Goal: Information Seeking & Learning: Learn about a topic

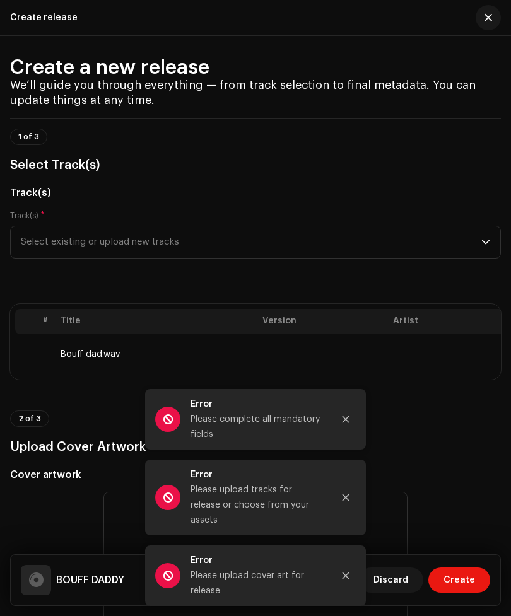
scroll to position [10, 0]
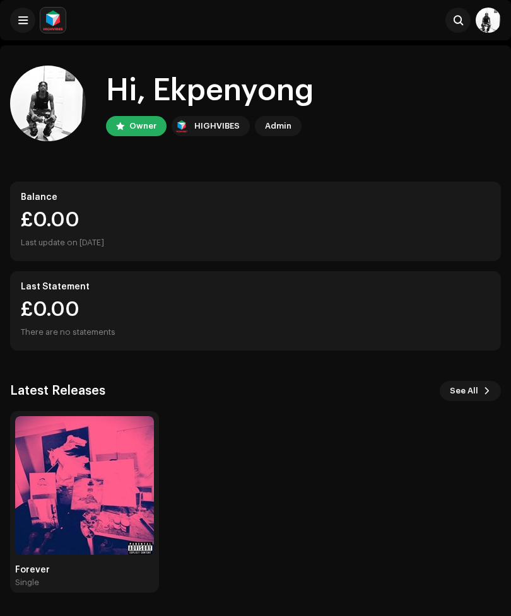
click at [23, 24] on span at bounding box center [22, 20] width 9 height 10
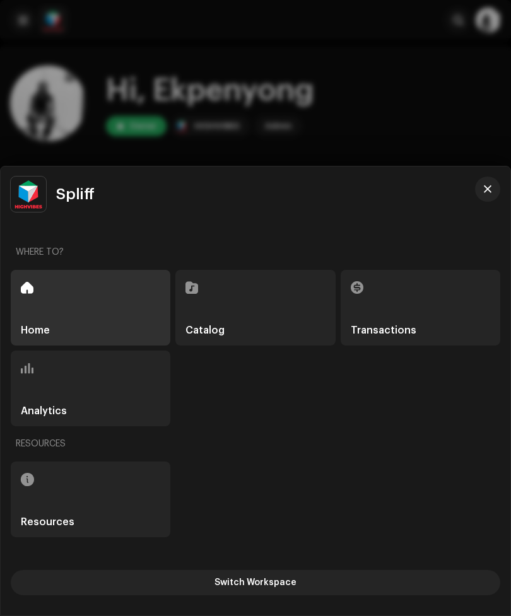
click at [302, 106] on div at bounding box center [255, 308] width 511 height 616
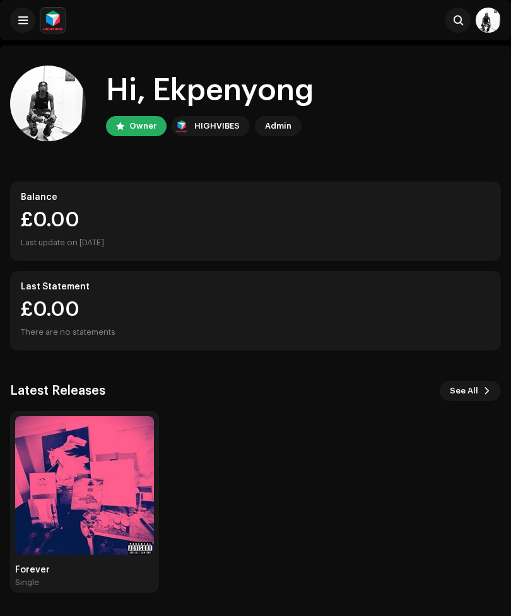
click at [74, 95] on img at bounding box center [48, 104] width 76 height 76
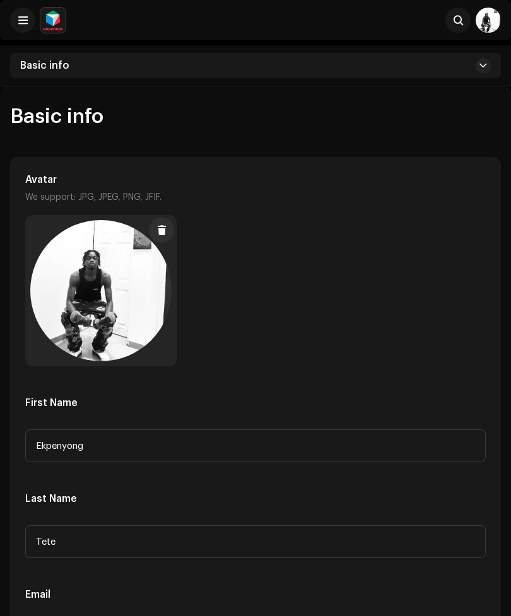
click at [488, 25] on img at bounding box center [488, 20] width 25 height 25
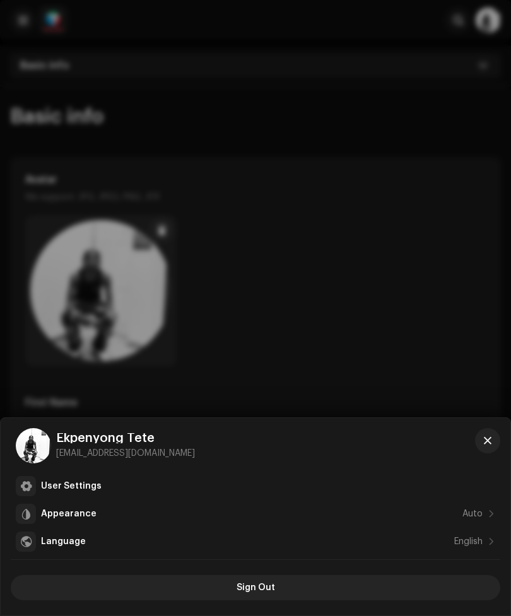
click at [187, 492] on div "User Settings" at bounding box center [255, 486] width 479 height 20
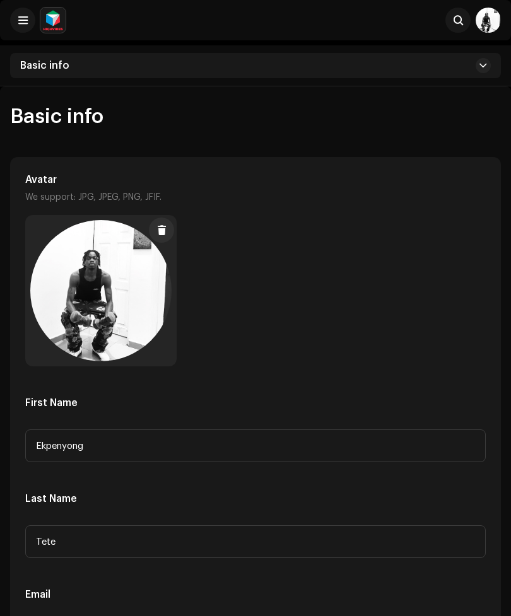
click at [25, 28] on button at bounding box center [22, 20] width 25 height 25
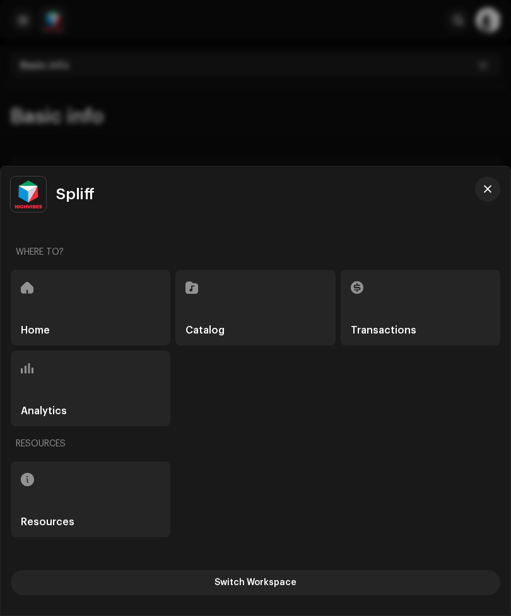
click at [127, 497] on div "Resources" at bounding box center [91, 500] width 160 height 76
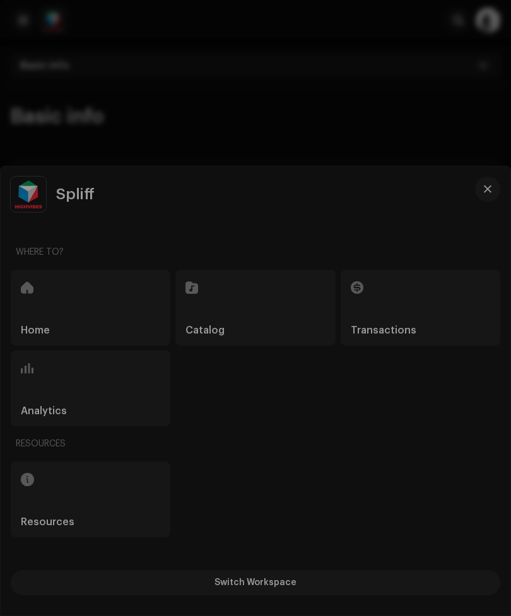
click at [188, 469] on div "Toolbox FAQ Help Center Delivery Lead Time" at bounding box center [255, 308] width 511 height 616
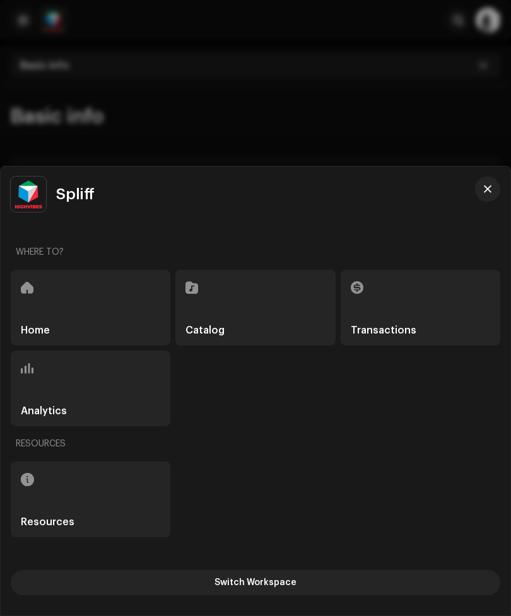
click at [165, 452] on div "Resources" at bounding box center [256, 444] width 490 height 30
click at [264, 315] on div "Catalog" at bounding box center [255, 308] width 160 height 76
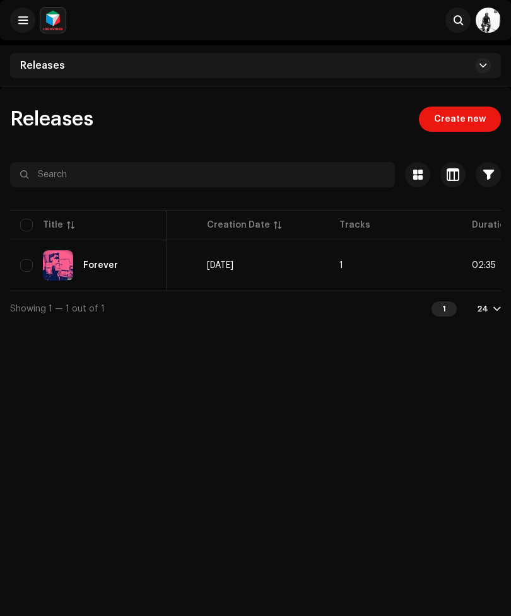
scroll to position [0, 526]
click at [488, 304] on div "24" at bounding box center [482, 309] width 11 height 10
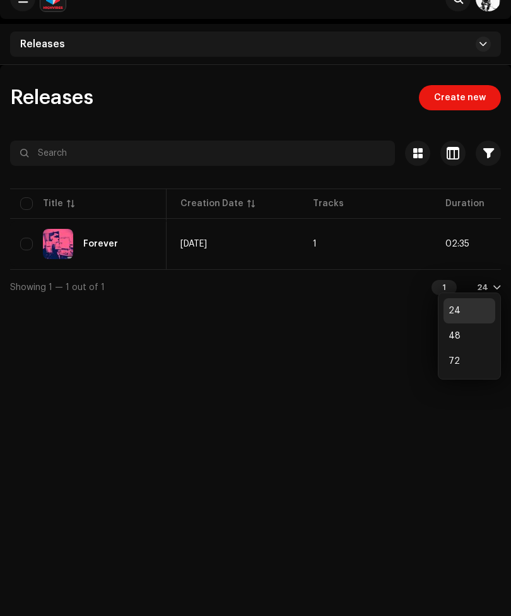
scroll to position [35, 0]
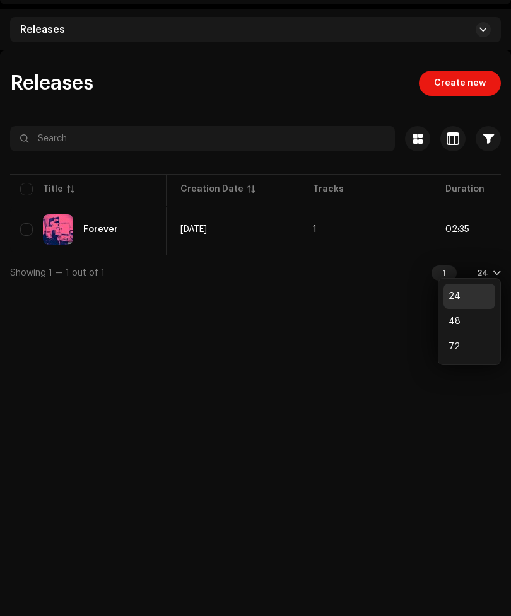
click at [482, 321] on div "48" at bounding box center [469, 322] width 52 height 25
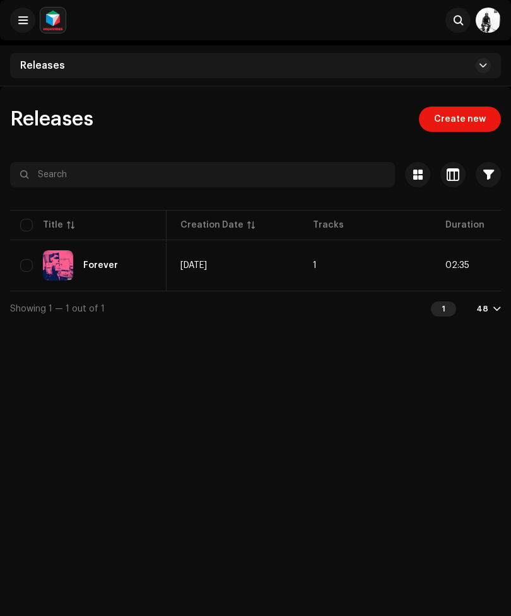
click at [488, 307] on div "48" at bounding box center [482, 309] width 12 height 10
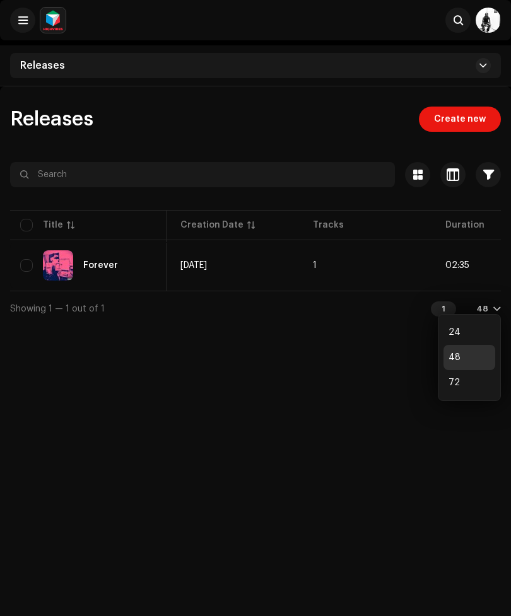
click at [476, 331] on div "24" at bounding box center [469, 332] width 52 height 25
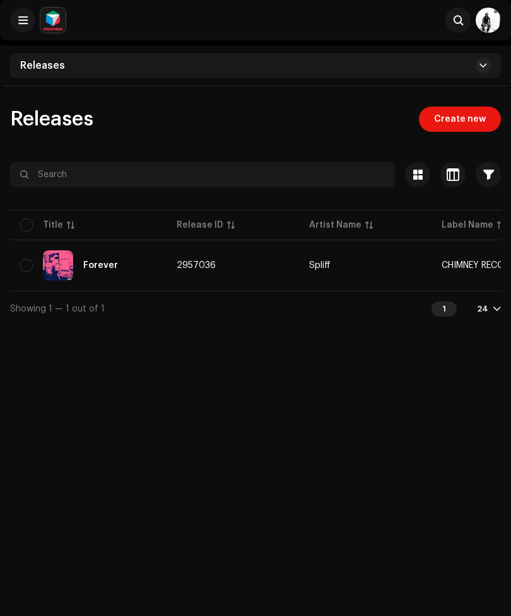
click at [229, 225] on p-sorticon at bounding box center [231, 225] width 8 height 8
click at [229, 230] on div "Release ID" at bounding box center [233, 225] width 112 height 13
click at [416, 180] on div at bounding box center [417, 174] width 25 height 25
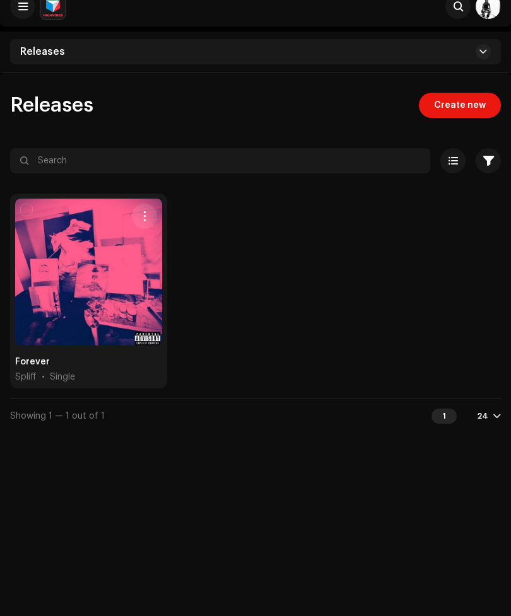
scroll to position [16, 0]
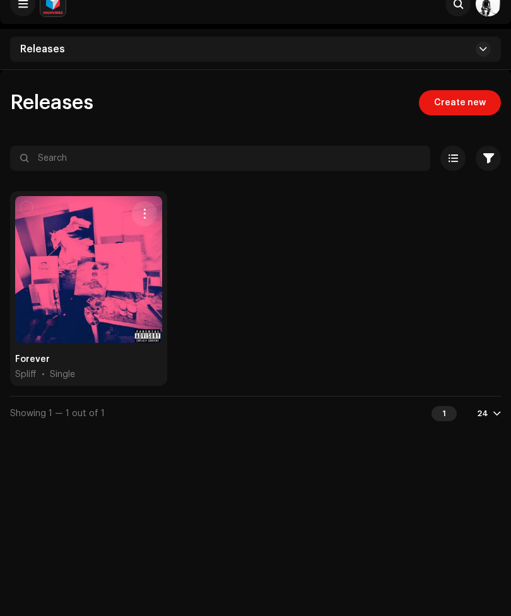
click at [152, 290] on div at bounding box center [88, 269] width 147 height 147
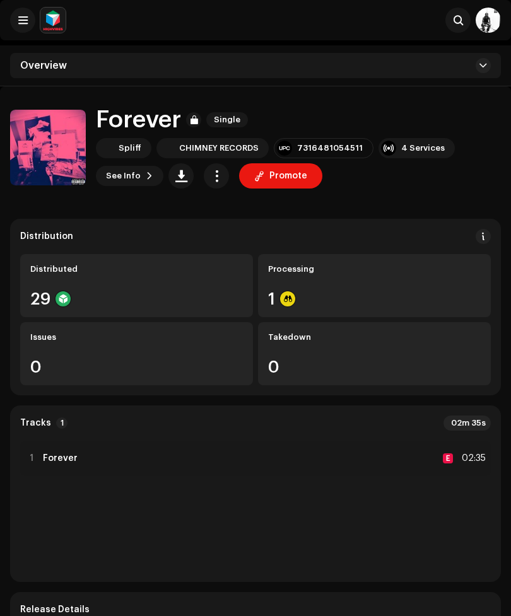
click at [216, 179] on span "button" at bounding box center [217, 176] width 12 height 10
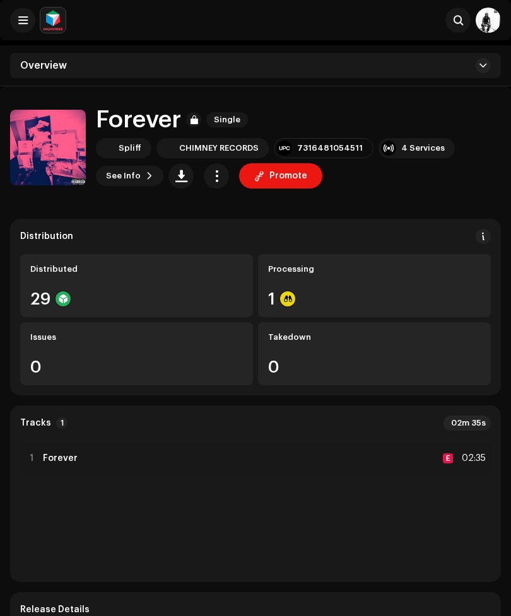
click at [487, 71] on button at bounding box center [483, 65] width 15 height 15
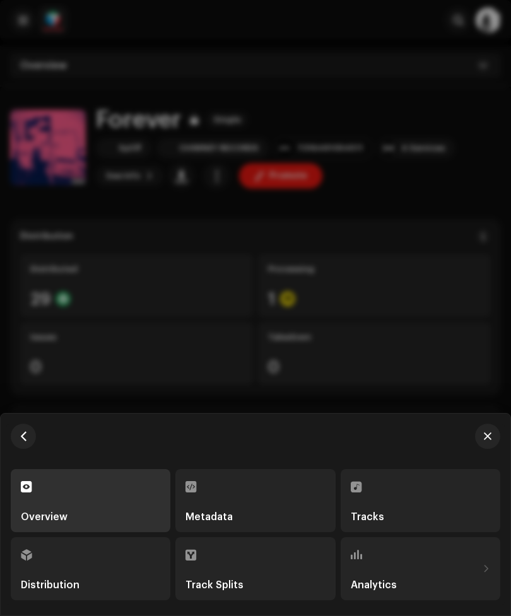
click at [448, 158] on div at bounding box center [255, 308] width 511 height 616
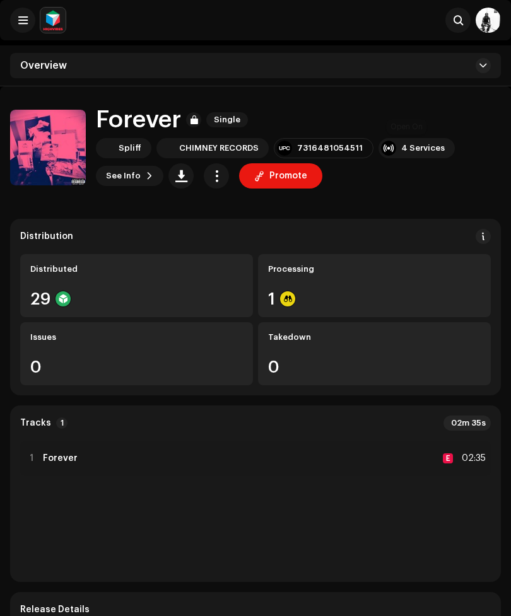
click at [426, 156] on div "4 Services" at bounding box center [417, 148] width 76 height 20
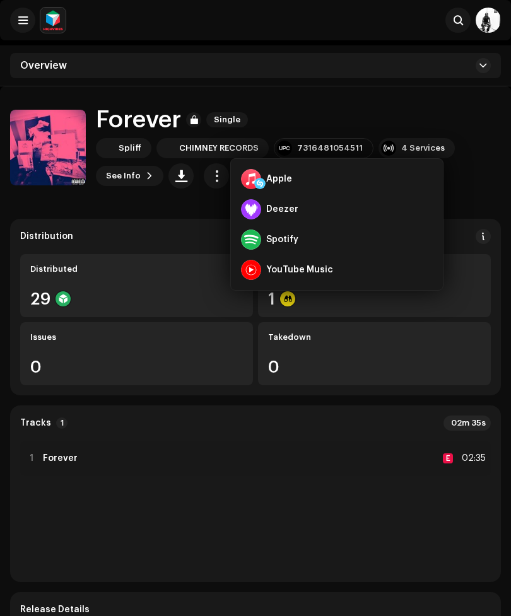
click at [469, 157] on div "Spliff CHIMNEY RECORDS 7316481054511 4 Services See Info Promote" at bounding box center [298, 163] width 405 height 50
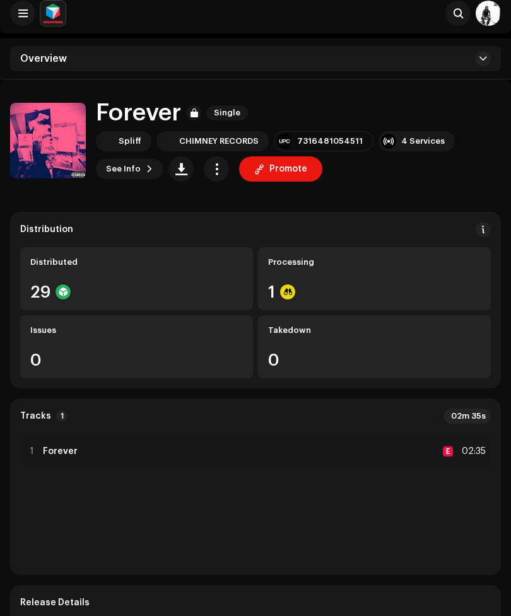
scroll to position [7, 0]
click at [485, 59] on span at bounding box center [483, 59] width 8 height 10
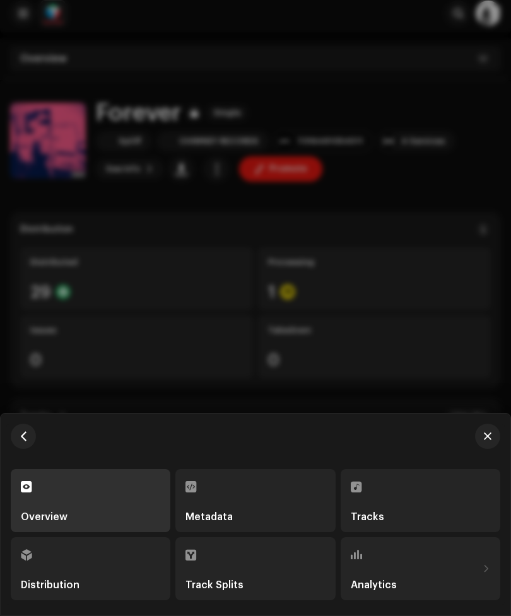
click at [457, 151] on div at bounding box center [255, 308] width 511 height 616
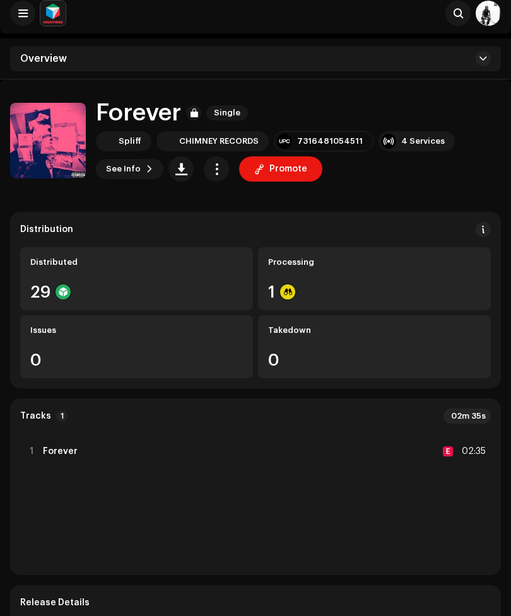
click at [449, 11] on button at bounding box center [457, 13] width 25 height 25
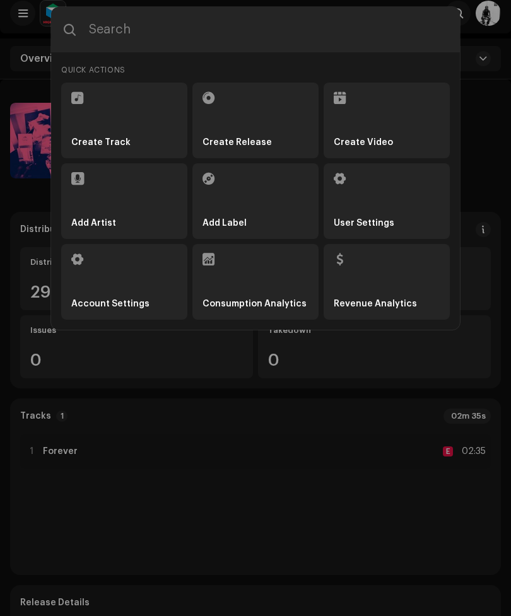
click at [291, 38] on input "text" at bounding box center [255, 29] width 409 height 45
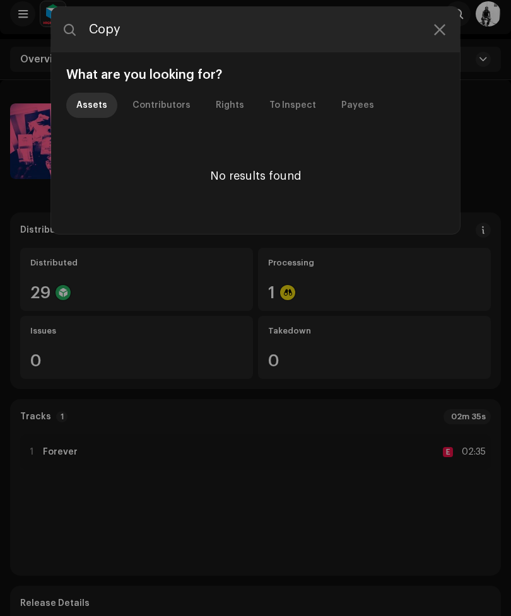
type input "Copy"
click at [228, 98] on div "Rights" at bounding box center [230, 105] width 28 height 25
click at [223, 105] on div "Rights" at bounding box center [230, 105] width 28 height 25
click at [220, 114] on div "Rights" at bounding box center [230, 105] width 28 height 25
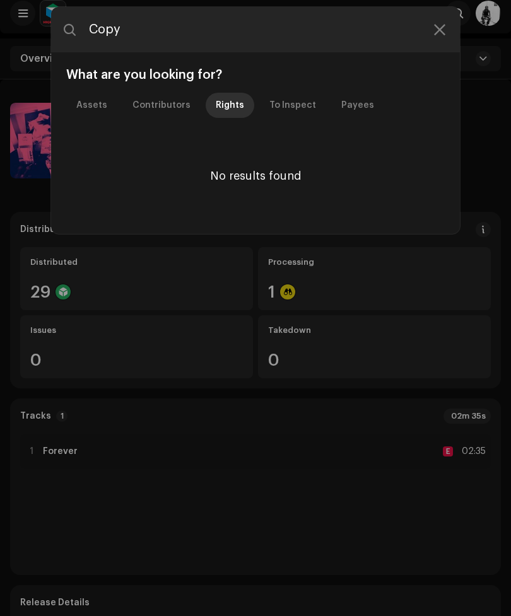
click at [442, 27] on icon at bounding box center [439, 30] width 11 height 10
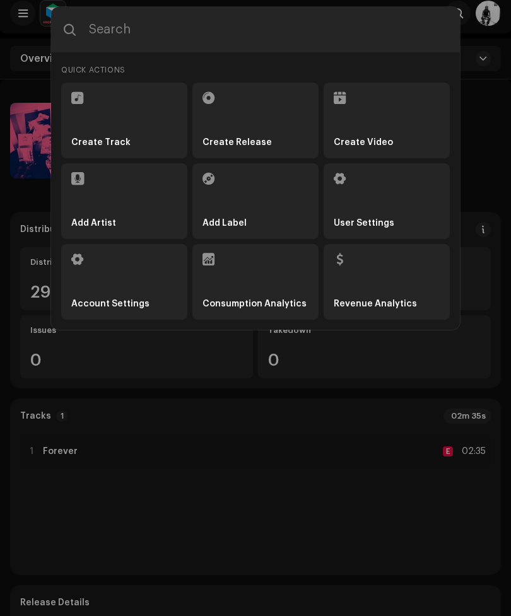
click at [150, 292] on li "Account Settings" at bounding box center [124, 282] width 126 height 76
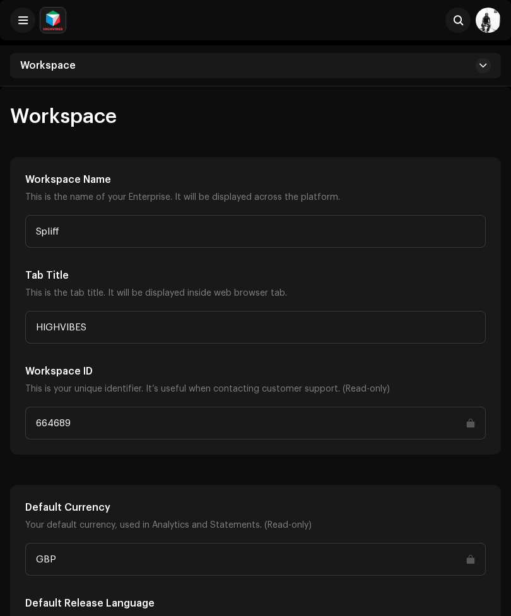
click at [443, 59] on div "Workspace" at bounding box center [255, 65] width 491 height 25
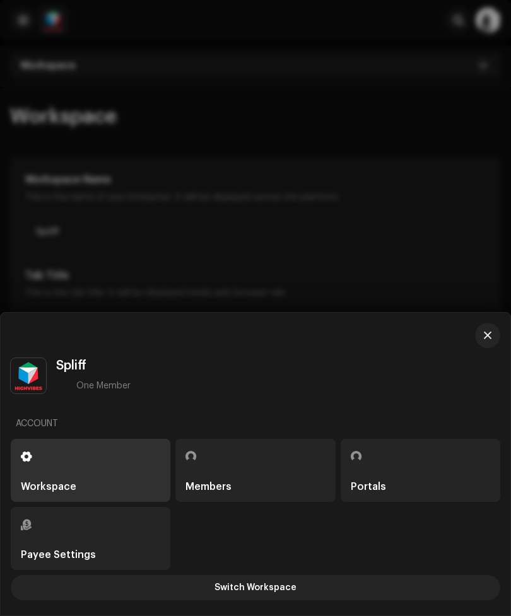
click at [413, 186] on div at bounding box center [255, 308] width 511 height 616
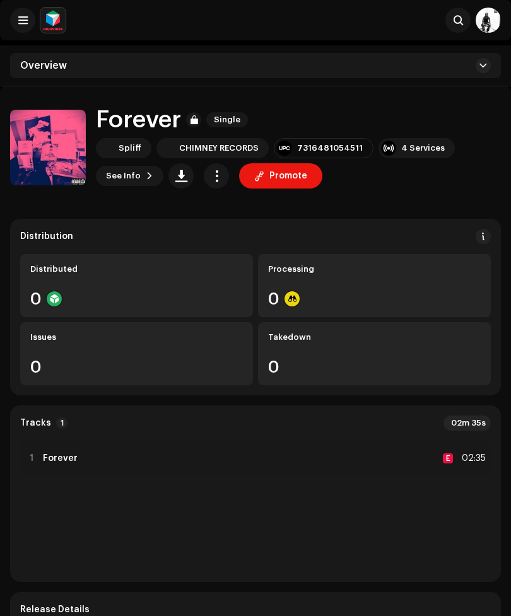
scroll to position [7, 0]
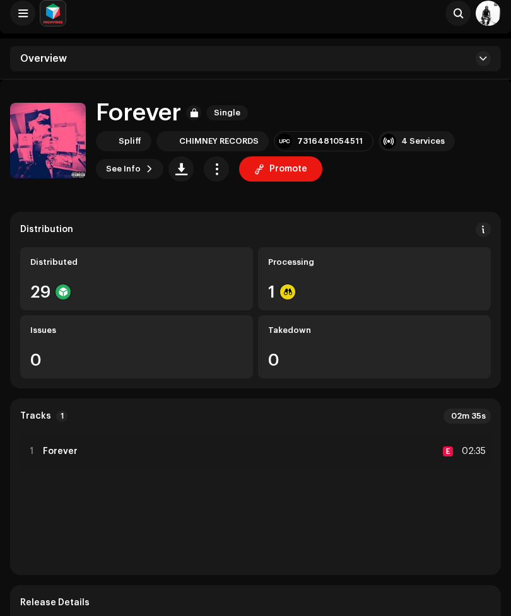
click at [146, 170] on span at bounding box center [150, 169] width 8 height 10
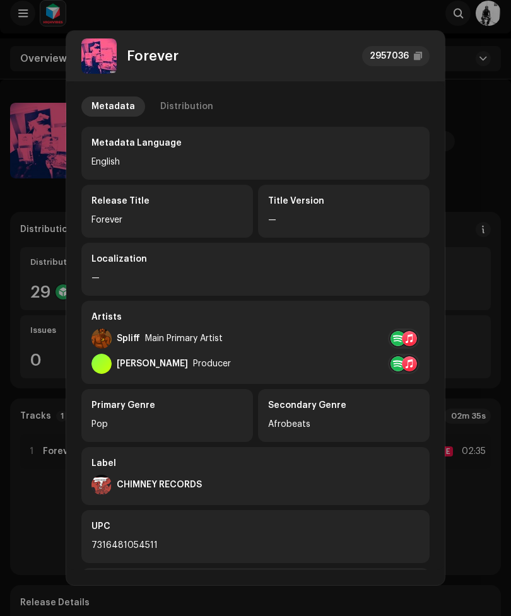
scroll to position [0, 0]
click at [469, 164] on div "Forever 2957036 Metadata Distribution Metadata Language English Release Title F…" at bounding box center [255, 308] width 511 height 616
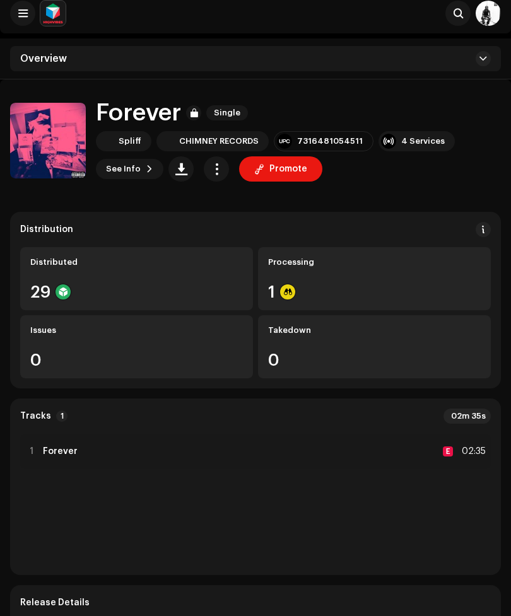
click at [495, 12] on img at bounding box center [488, 13] width 25 height 25
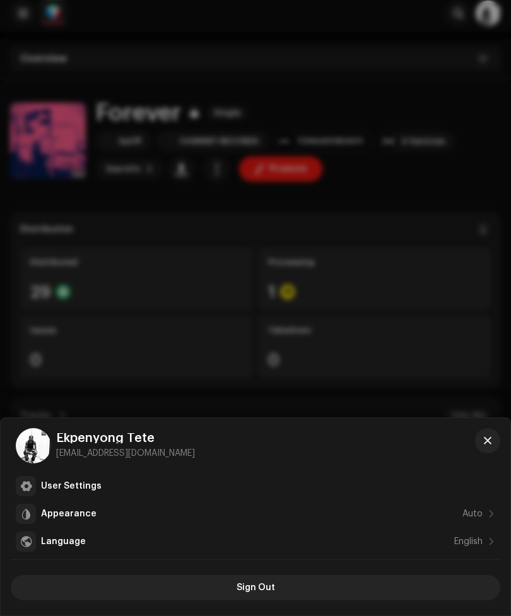
click at [234, 360] on div at bounding box center [255, 308] width 511 height 616
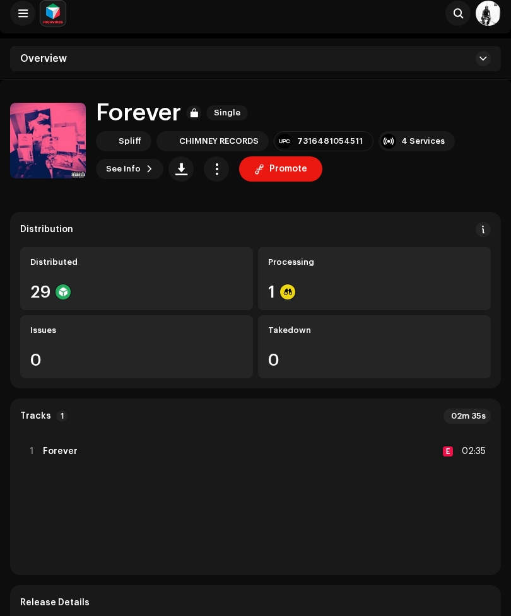
click at [22, 17] on span at bounding box center [22, 13] width 9 height 10
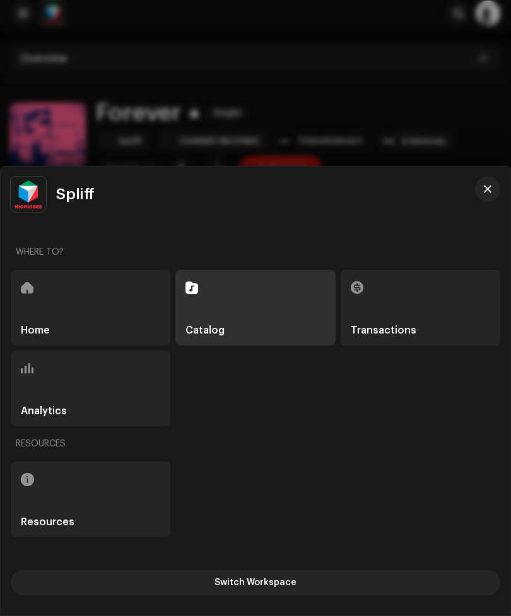
click at [242, 314] on div "Catalog" at bounding box center [255, 308] width 160 height 76
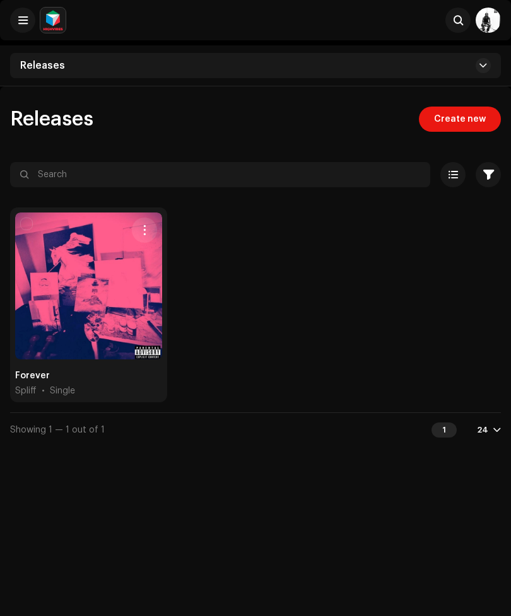
click at [447, 426] on div "1" at bounding box center [444, 430] width 25 height 15
click at [488, 432] on div "24" at bounding box center [482, 430] width 11 height 10
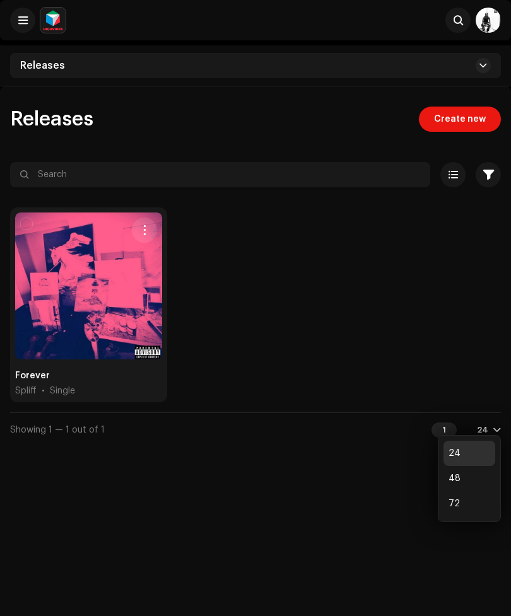
click at [486, 387] on div "Forever Spliff • Single" at bounding box center [255, 310] width 491 height 205
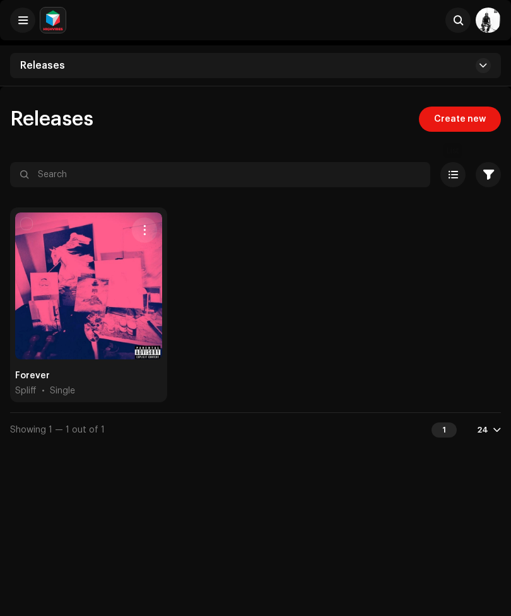
click at [451, 175] on span at bounding box center [453, 175] width 9 height 10
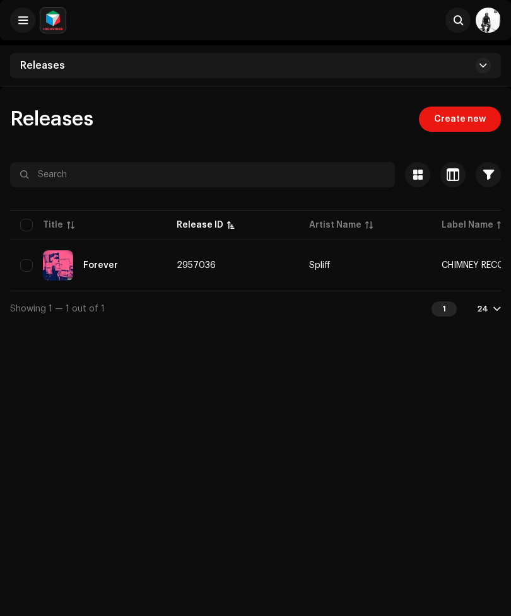
click at [463, 76] on div "Releases" at bounding box center [255, 65] width 491 height 25
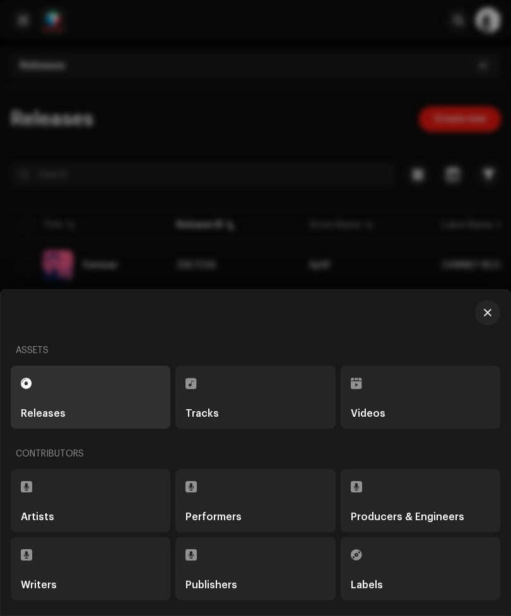
click at [421, 254] on div at bounding box center [255, 308] width 511 height 616
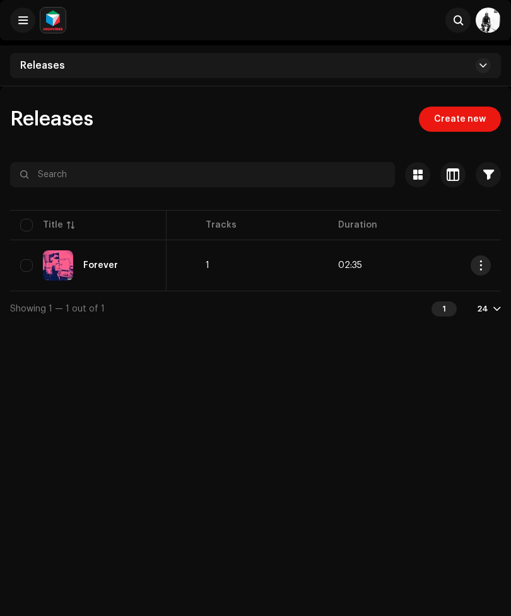
scroll to position [0, 633]
click at [33, 18] on button at bounding box center [22, 20] width 25 height 25
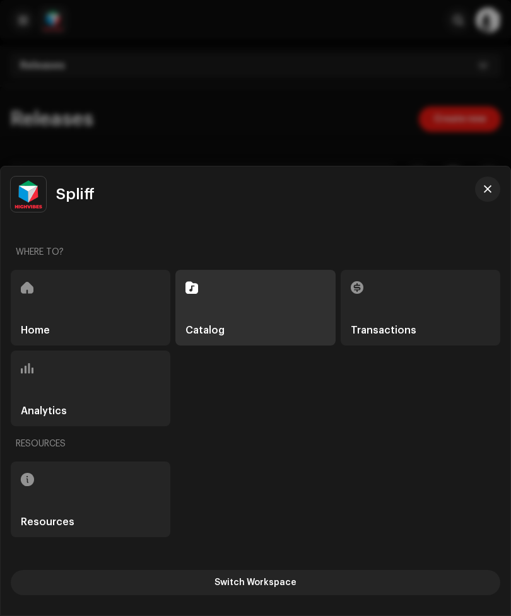
click at [118, 486] on div "Resources" at bounding box center [91, 500] width 160 height 76
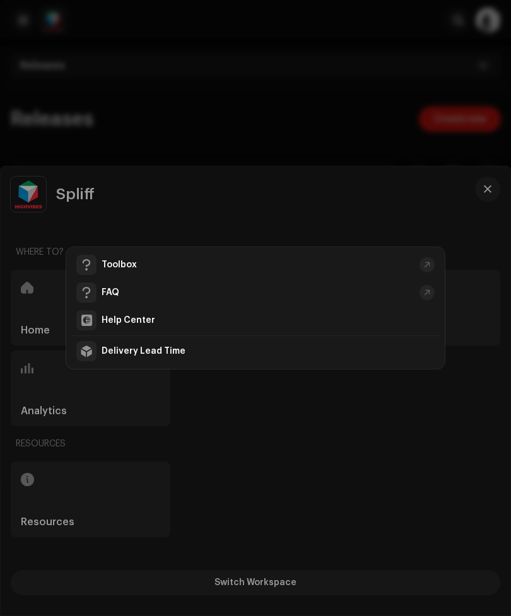
click at [114, 268] on div "Toolbox" at bounding box center [119, 265] width 35 height 10
click at [332, 473] on div "Toolbox FAQ Help Center Delivery Lead Time" at bounding box center [255, 308] width 511 height 616
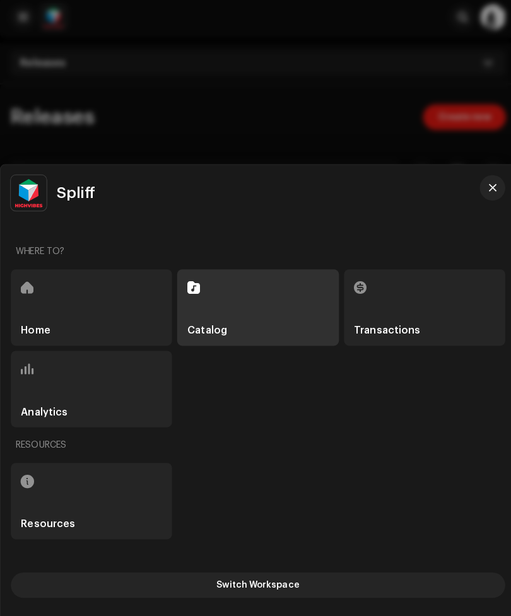
click at [314, 601] on div "Where to? Home Catalog Transactions Analytics Resources Resources Switch Worksp…" at bounding box center [256, 418] width 500 height 373
